Goal: Transaction & Acquisition: Purchase product/service

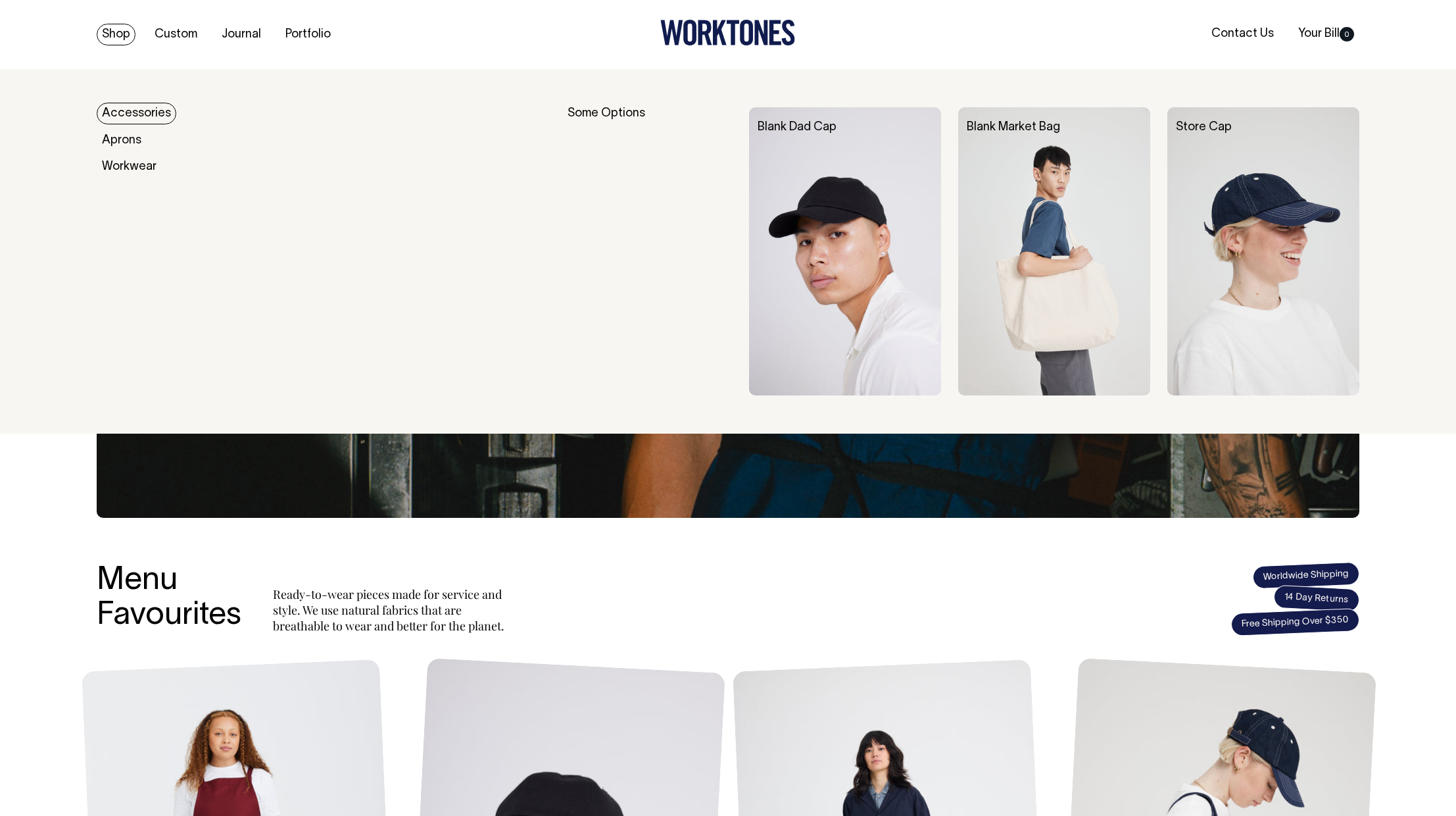
click at [125, 112] on link "Accessories" at bounding box center [136, 113] width 79 height 21
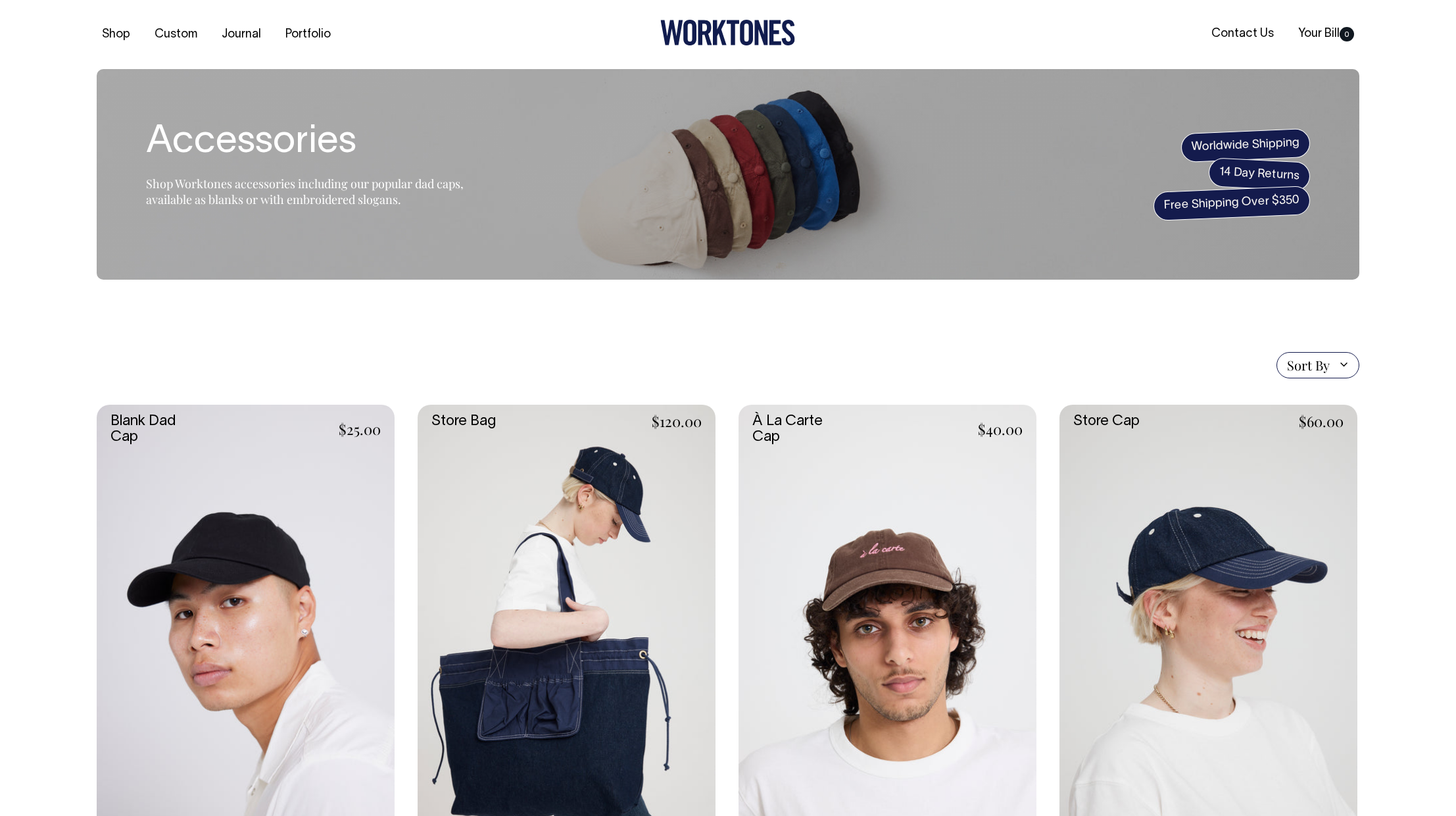
click at [233, 659] on link at bounding box center [246, 627] width 298 height 448
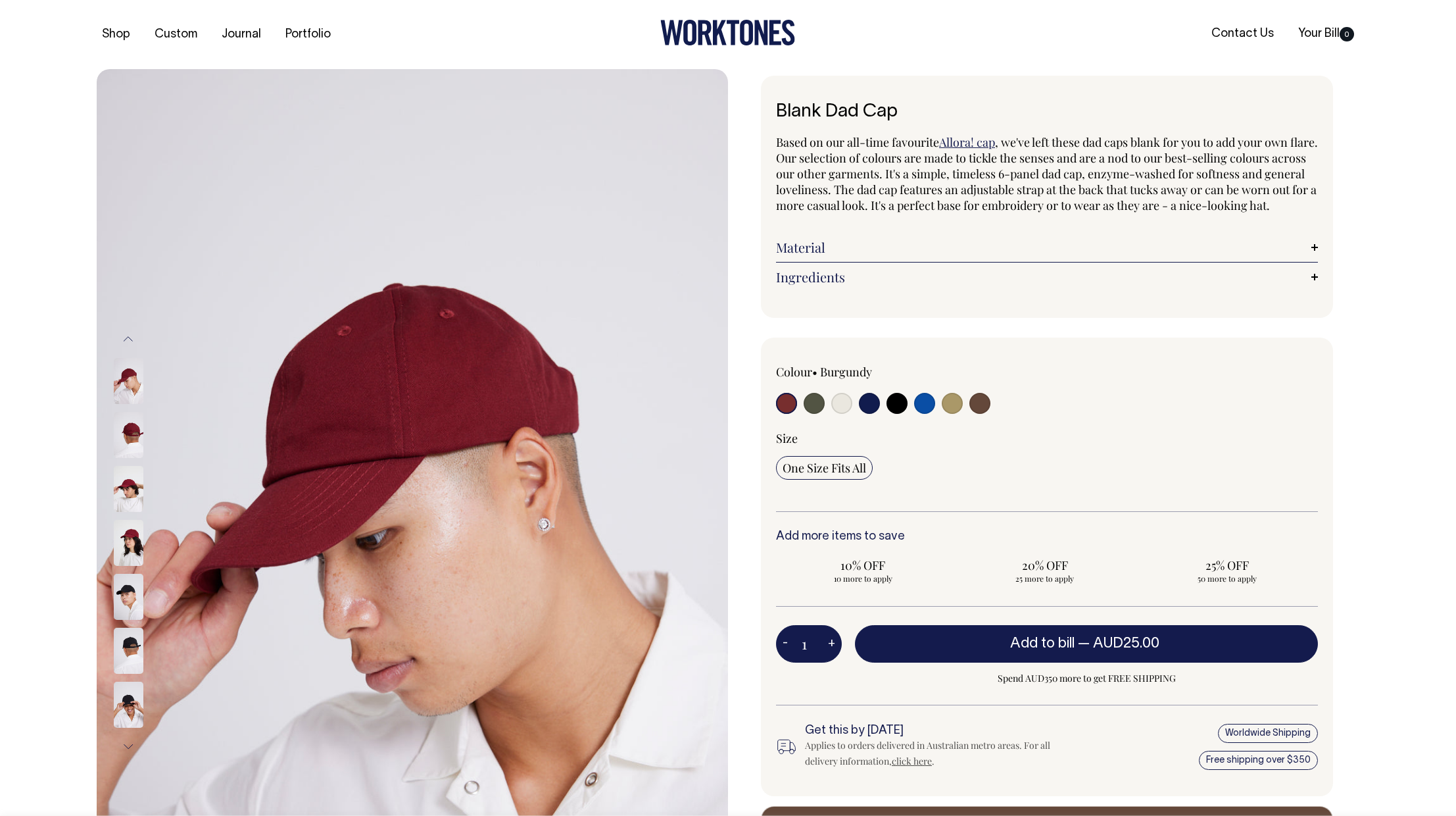
click at [977, 414] on input "radio" at bounding box center [980, 403] width 21 height 21
radio input "true"
select select "Espresso"
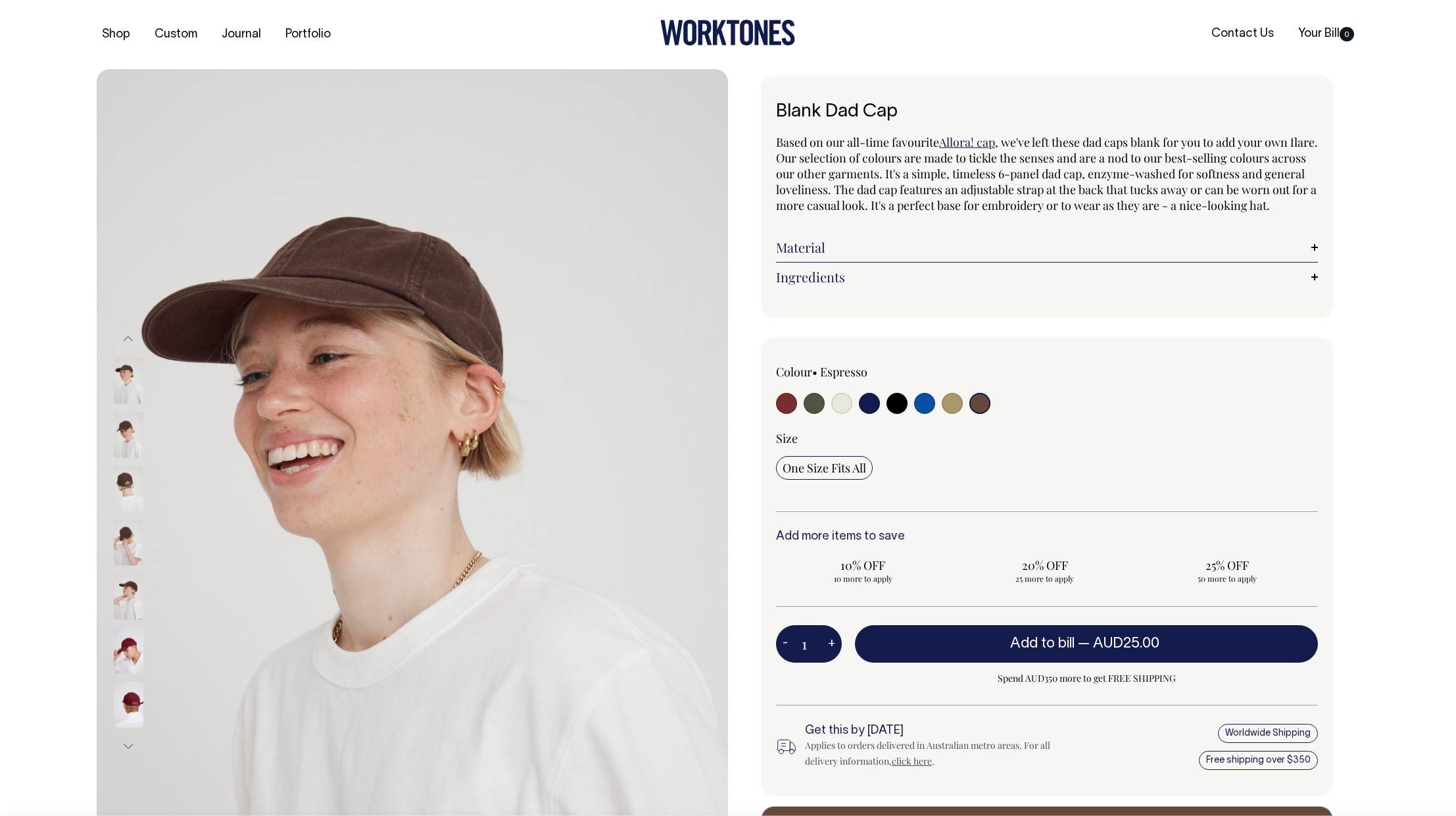
click at [949, 414] on input "radio" at bounding box center [952, 403] width 21 height 21
radio input "true"
select select "Washed Khaki"
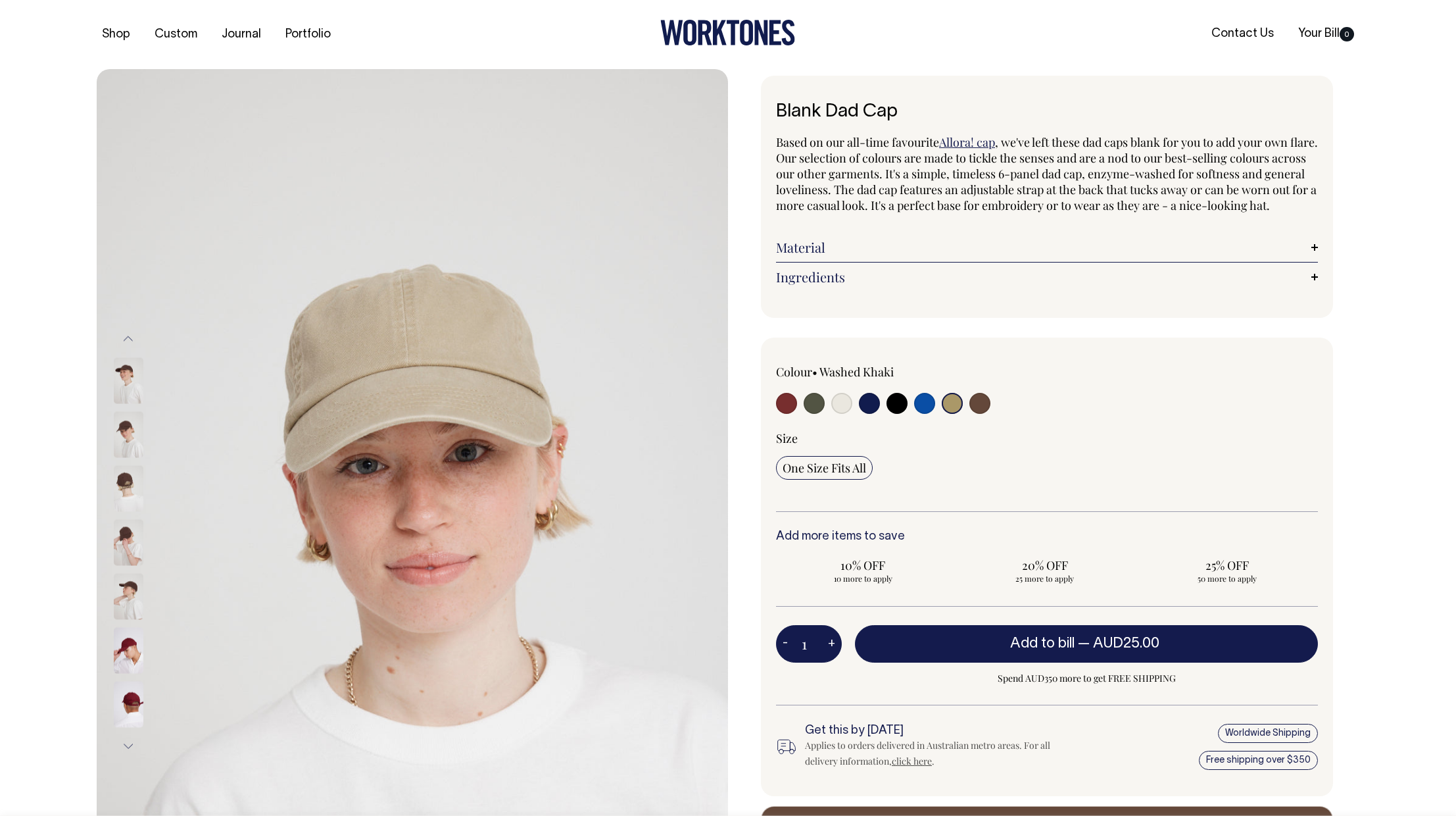
click at [976, 414] on input "radio" at bounding box center [980, 403] width 21 height 21
radio input "true"
select select "Espresso"
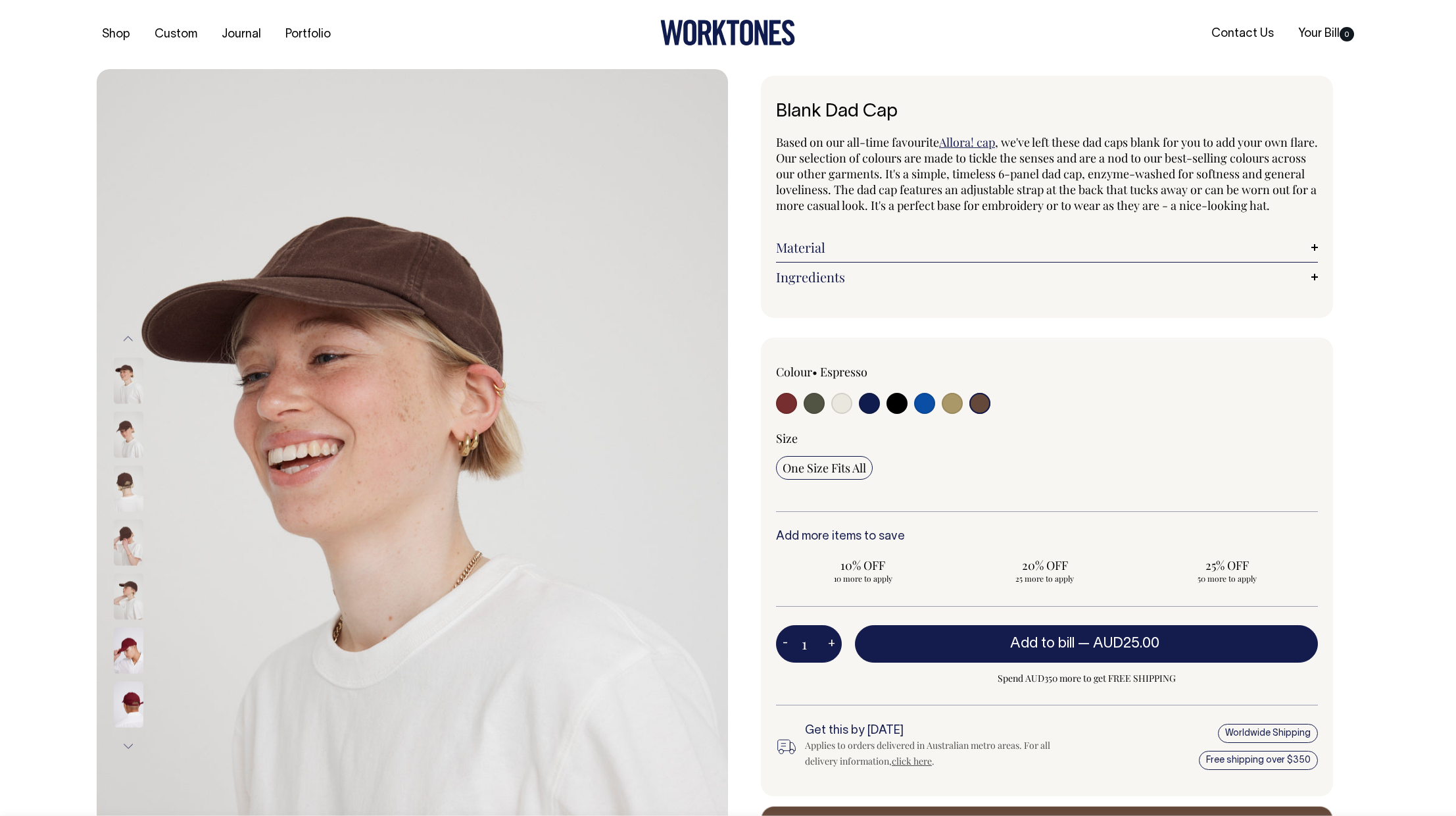
click at [849, 414] on input "radio" at bounding box center [842, 403] width 21 height 21
radio input "true"
select select "Natural"
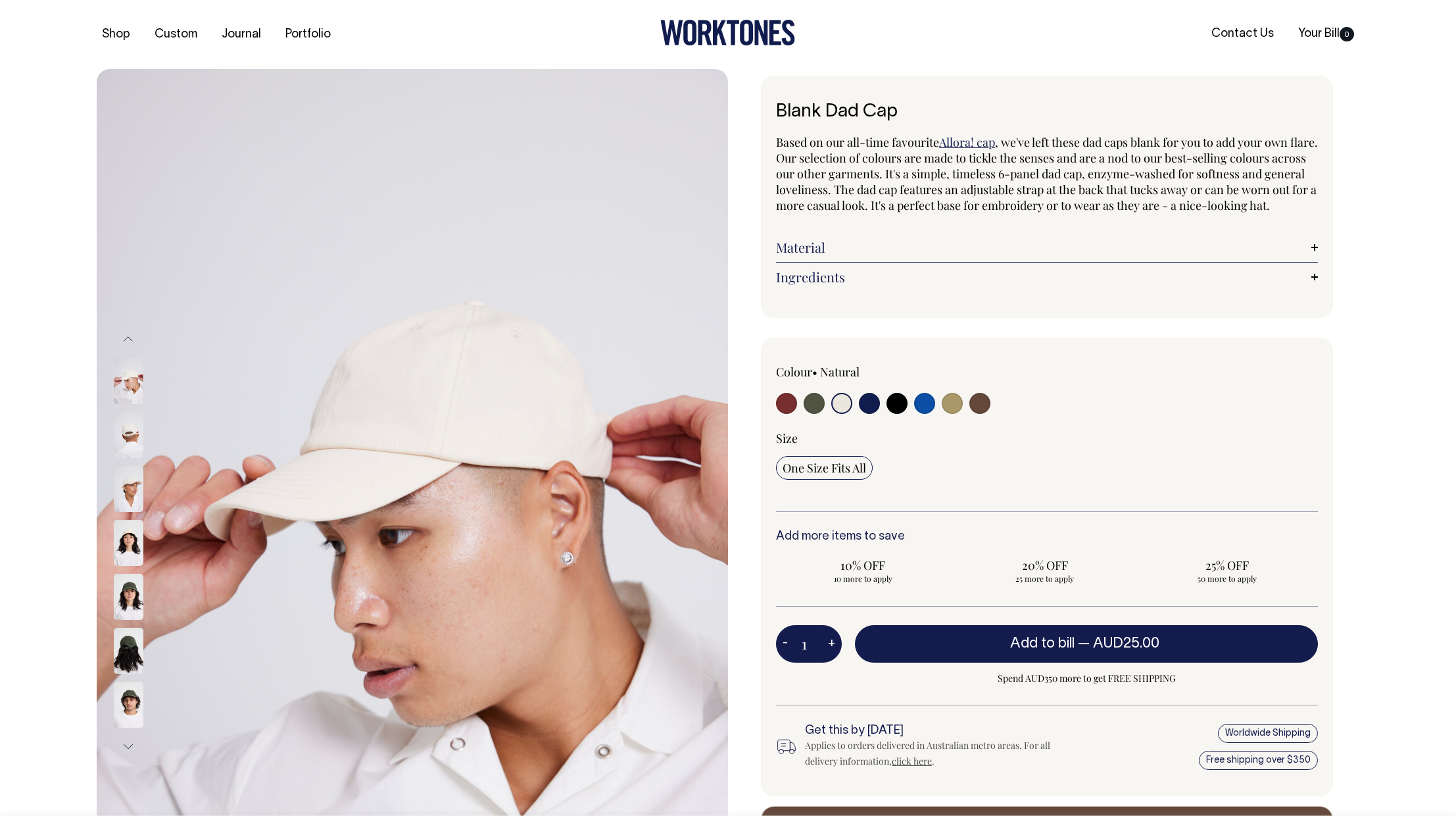
click at [951, 414] on input "radio" at bounding box center [952, 403] width 21 height 21
radio input "true"
select select "Washed Khaki"
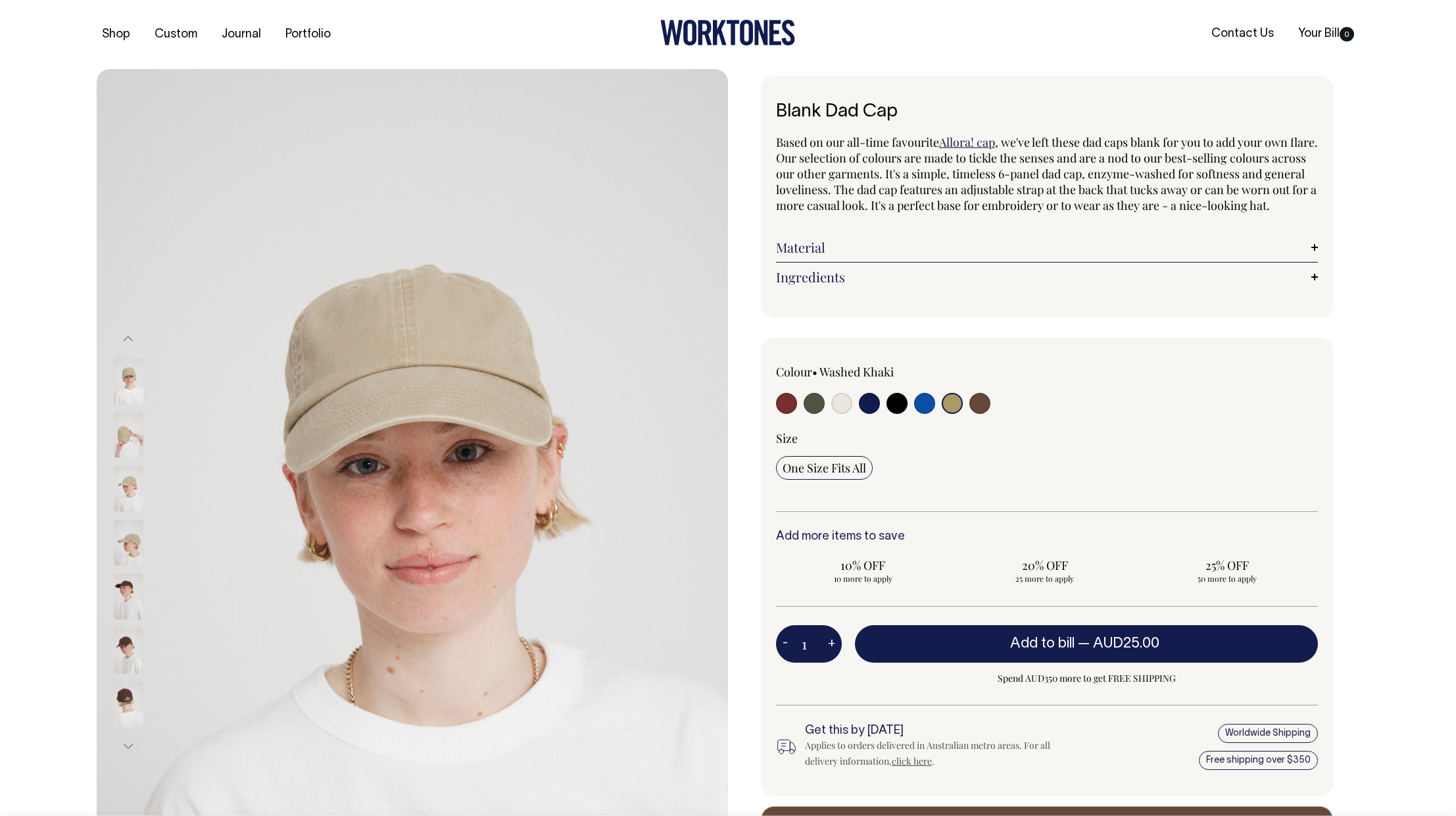
click at [845, 414] on input "radio" at bounding box center [842, 403] width 21 height 21
radio input "true"
select select "Natural"
